Goal: Task Accomplishment & Management: Use online tool/utility

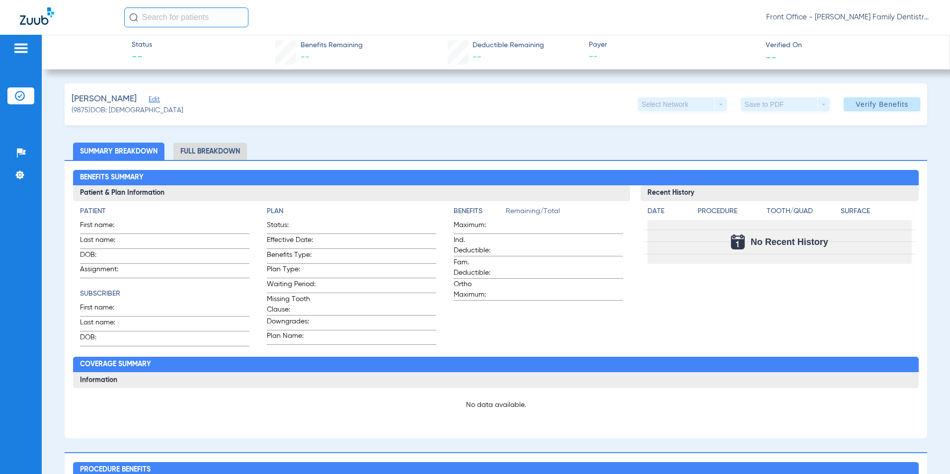
click at [18, 43] on div "Patients Insurance Verification Setup Help Center Settings" at bounding box center [21, 272] width 42 height 474
click at [19, 50] on img at bounding box center [21, 48] width 16 height 12
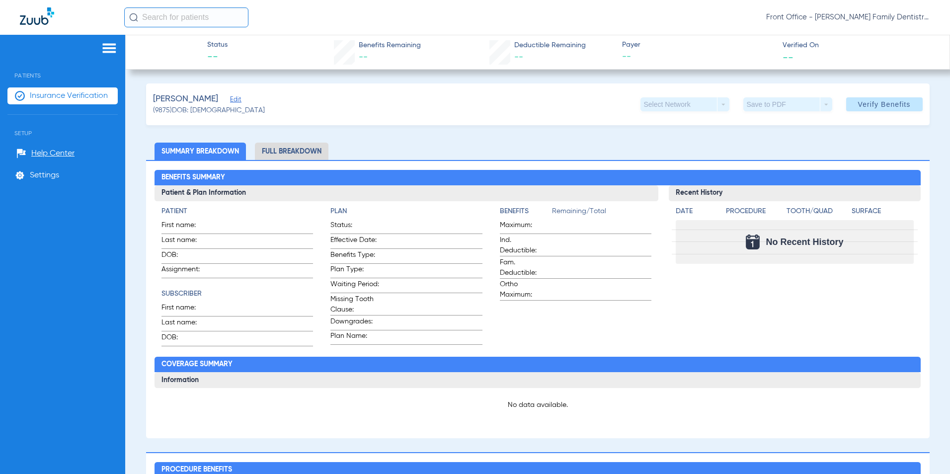
click at [50, 97] on span "Insurance Verification" at bounding box center [69, 96] width 78 height 10
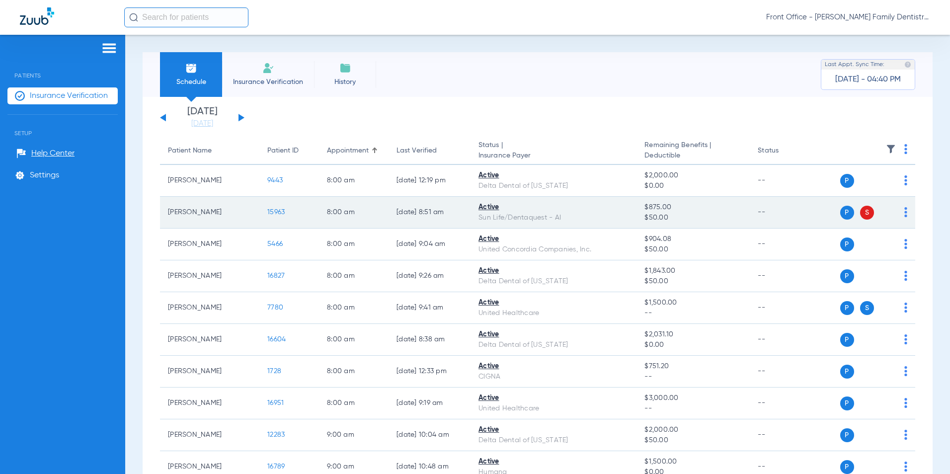
click at [860, 215] on span "S" at bounding box center [867, 213] width 14 height 14
click at [860, 212] on span "S" at bounding box center [867, 213] width 14 height 14
click at [901, 217] on td "P S" at bounding box center [866, 213] width 98 height 32
click at [904, 215] on img at bounding box center [905, 212] width 3 height 10
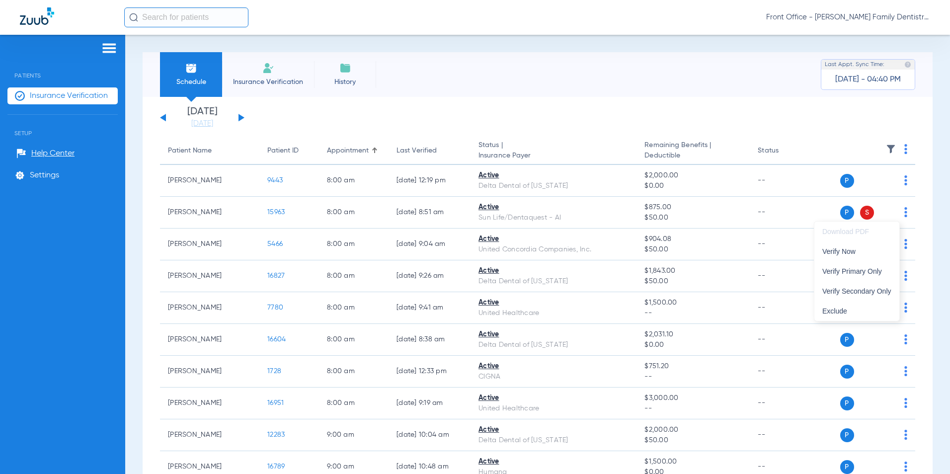
click at [860, 122] on div at bounding box center [475, 237] width 950 height 474
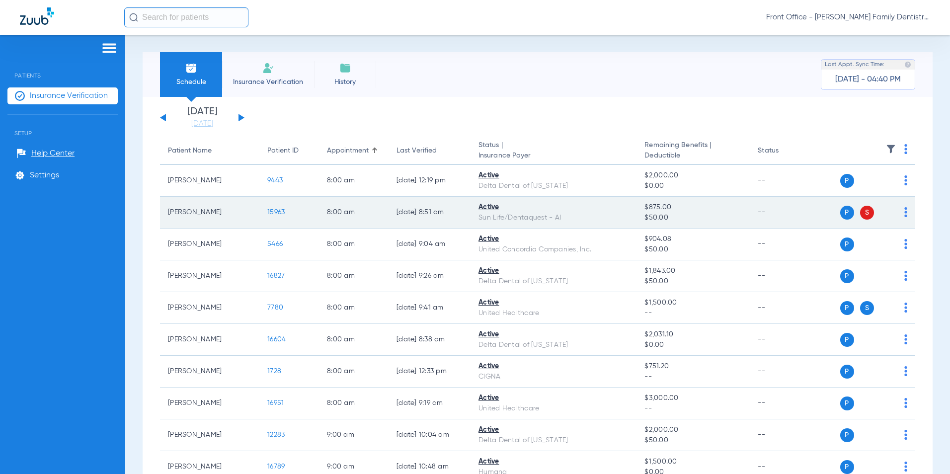
click at [861, 212] on span "S" at bounding box center [867, 213] width 14 height 14
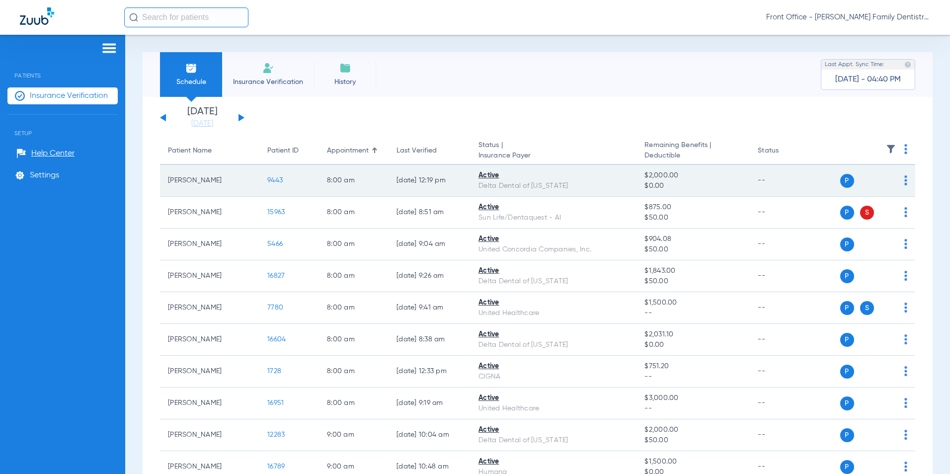
drag, startPoint x: 861, startPoint y: 212, endPoint x: 858, endPoint y: 190, distance: 22.5
click at [858, 190] on td "P S" at bounding box center [866, 181] width 98 height 32
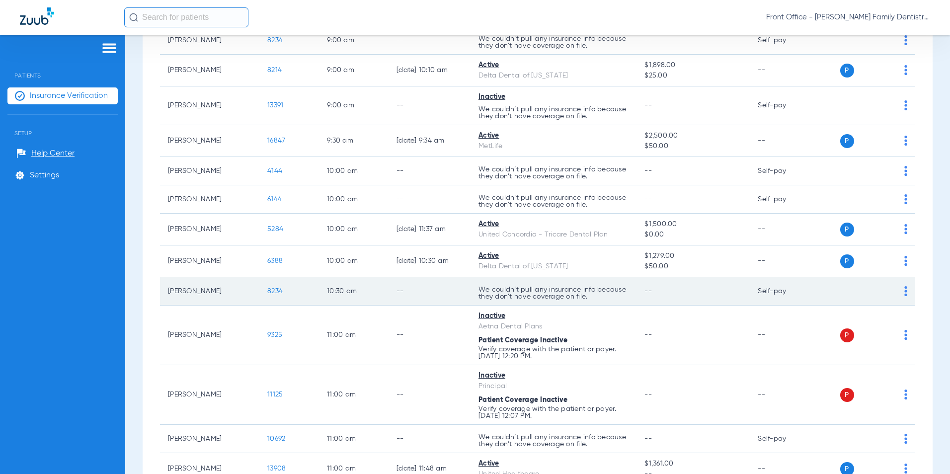
scroll to position [497, 0]
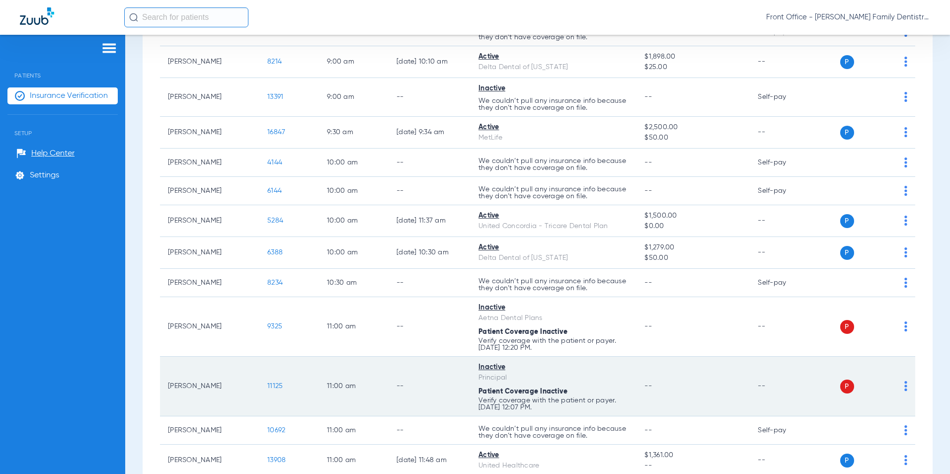
click at [843, 387] on span "P" at bounding box center [847, 387] width 14 height 14
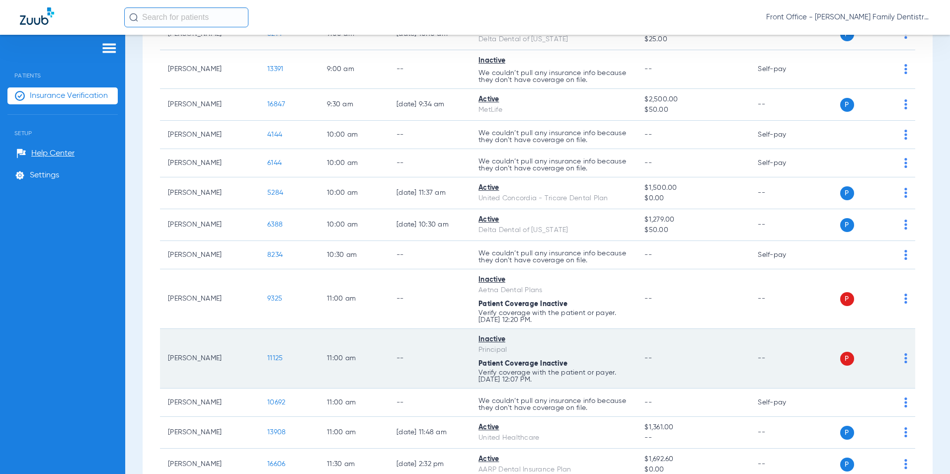
scroll to position [546, 0]
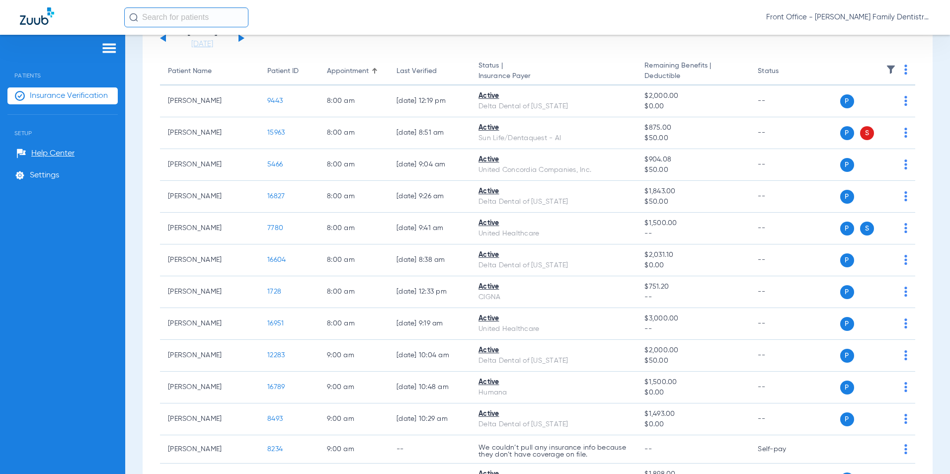
scroll to position [0, 0]
